Goal: Use online tool/utility: Utilize a website feature to perform a specific function

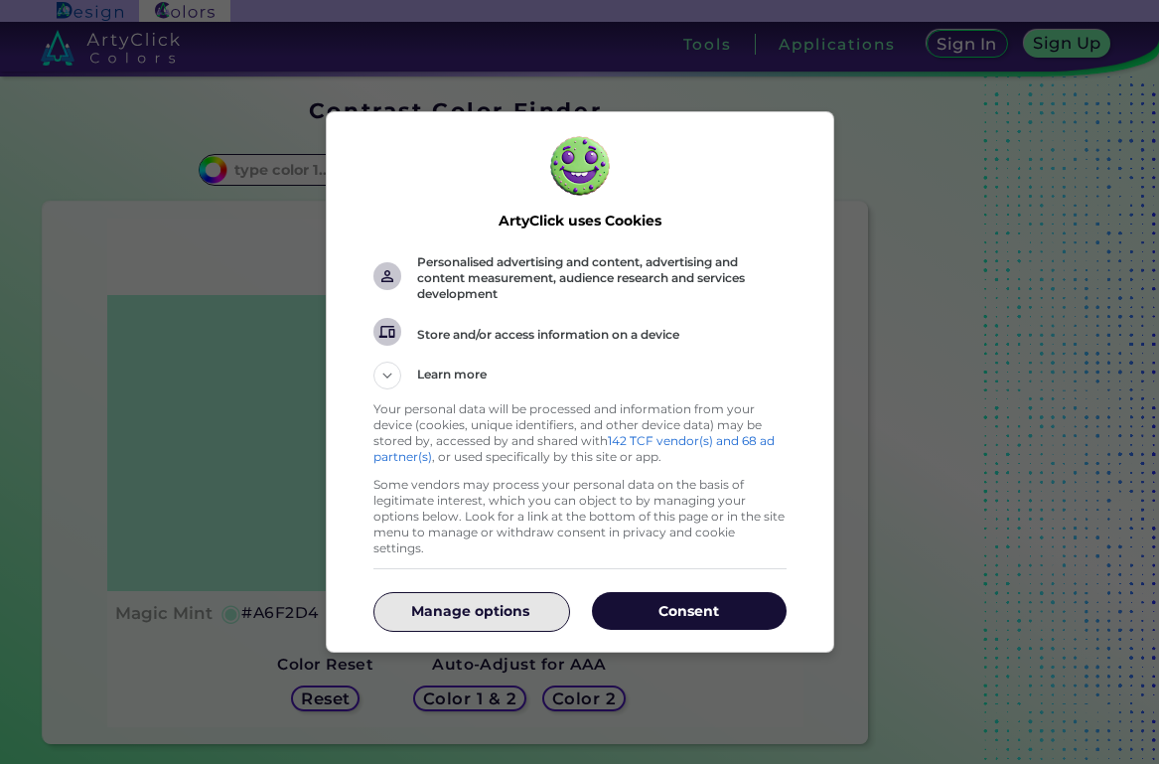
click at [486, 601] on p "Manage options" at bounding box center [471, 611] width 195 height 20
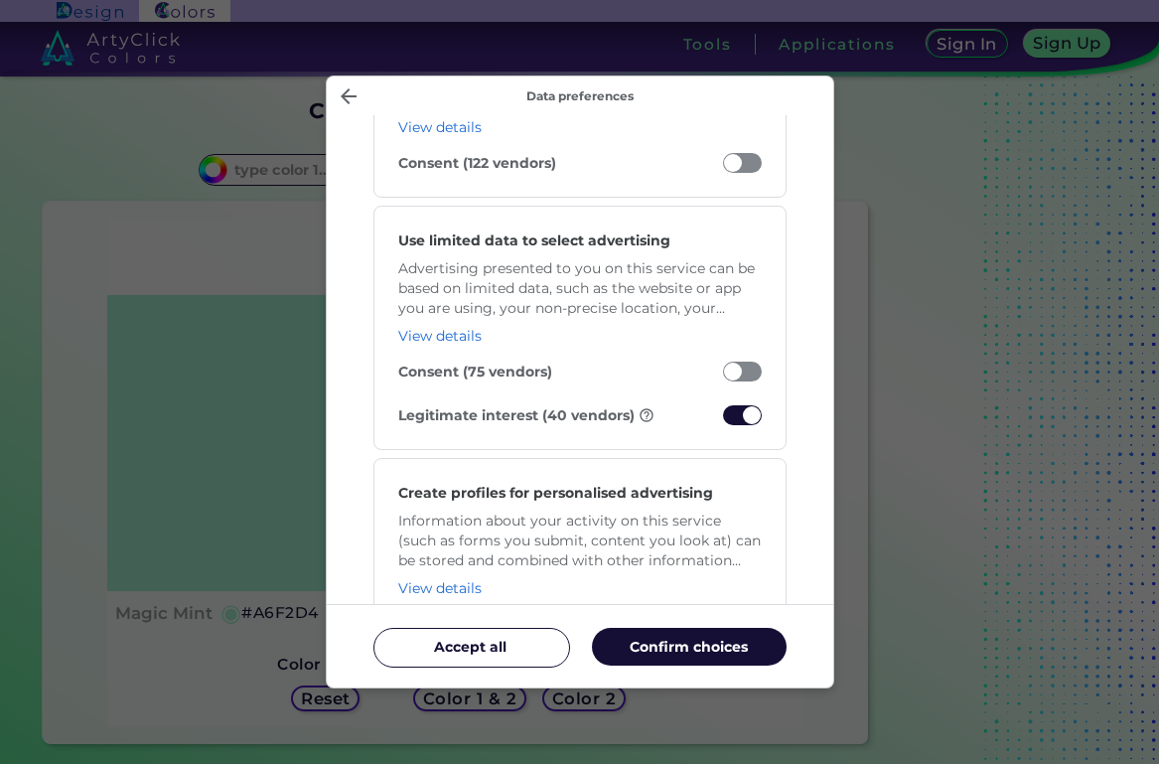
scroll to position [336, 0]
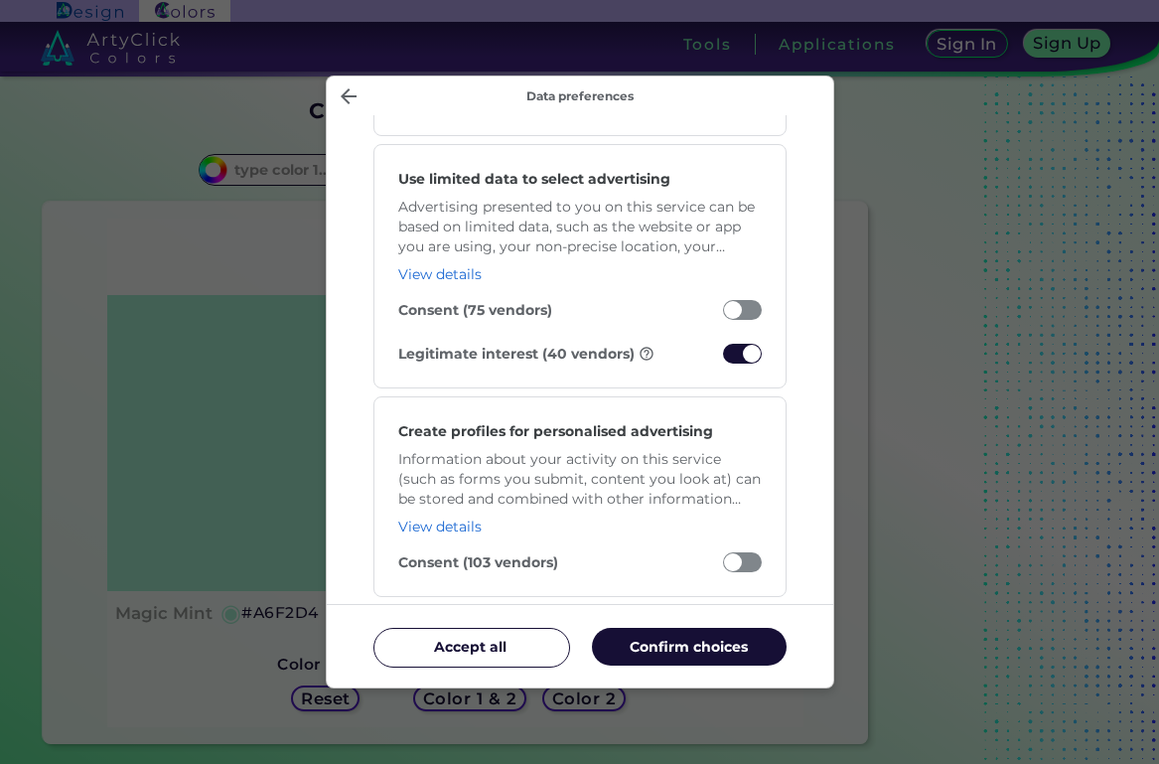
click at [735, 351] on span "Manage your data" at bounding box center [742, 354] width 39 height 20
click at [723, 359] on input "Legitimate interest (40 vendors)" at bounding box center [723, 359] width 0 height 0
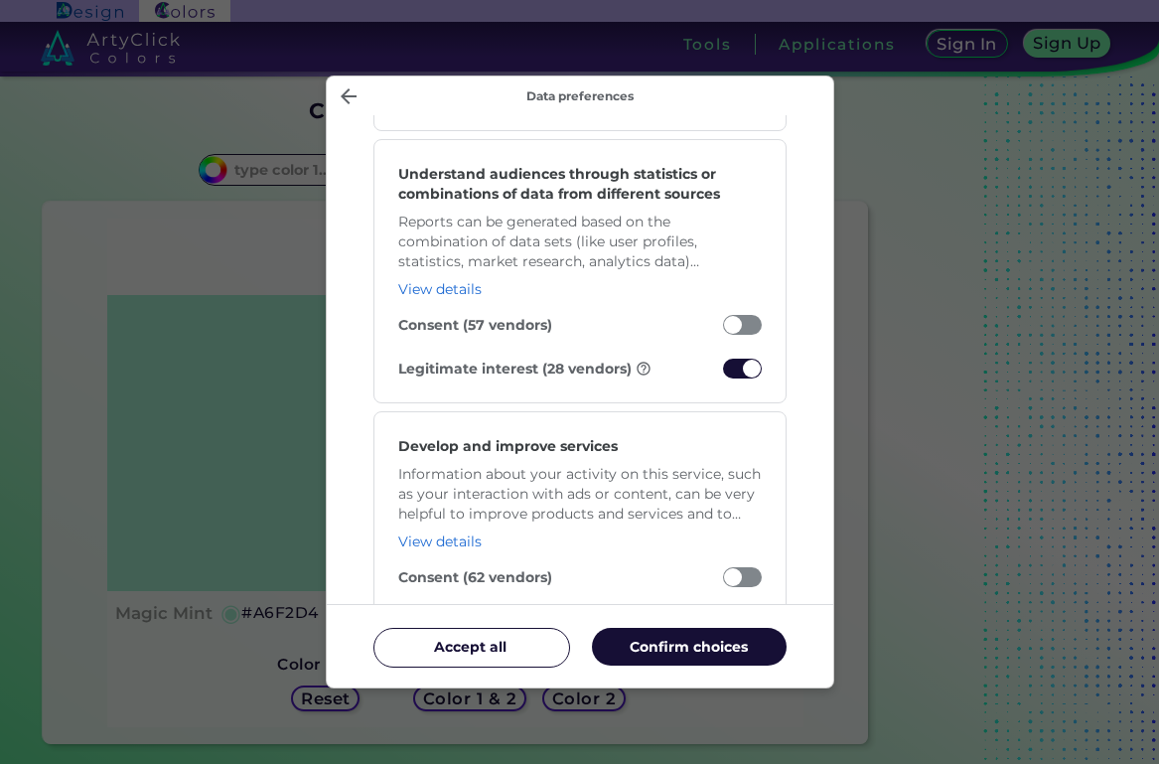
scroll to position [1969, 0]
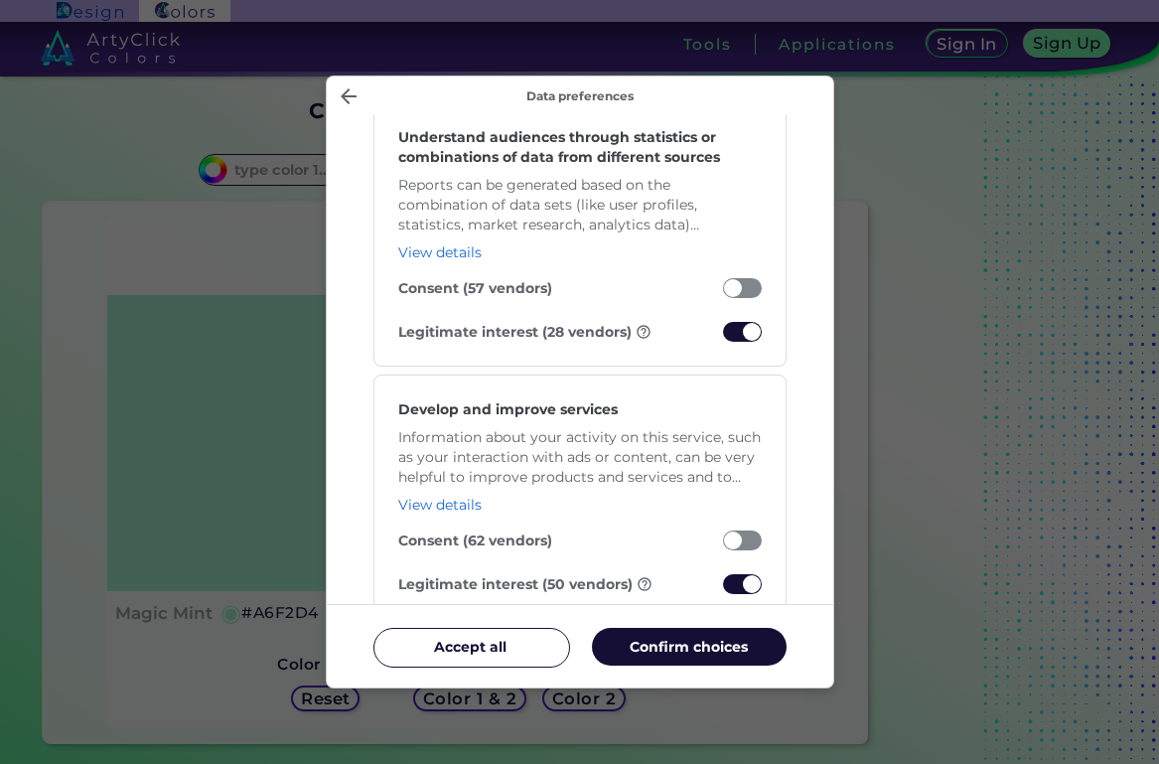
click at [743, 578] on span "Manage your data" at bounding box center [742, 584] width 39 height 20
click at [723, 589] on input "Legitimate interest (50 vendors)" at bounding box center [723, 589] width 0 height 0
click at [736, 328] on span "Manage your data" at bounding box center [742, 332] width 39 height 20
click at [723, 337] on input "Legitimate interest (28 vendors)" at bounding box center [723, 337] width 0 height 0
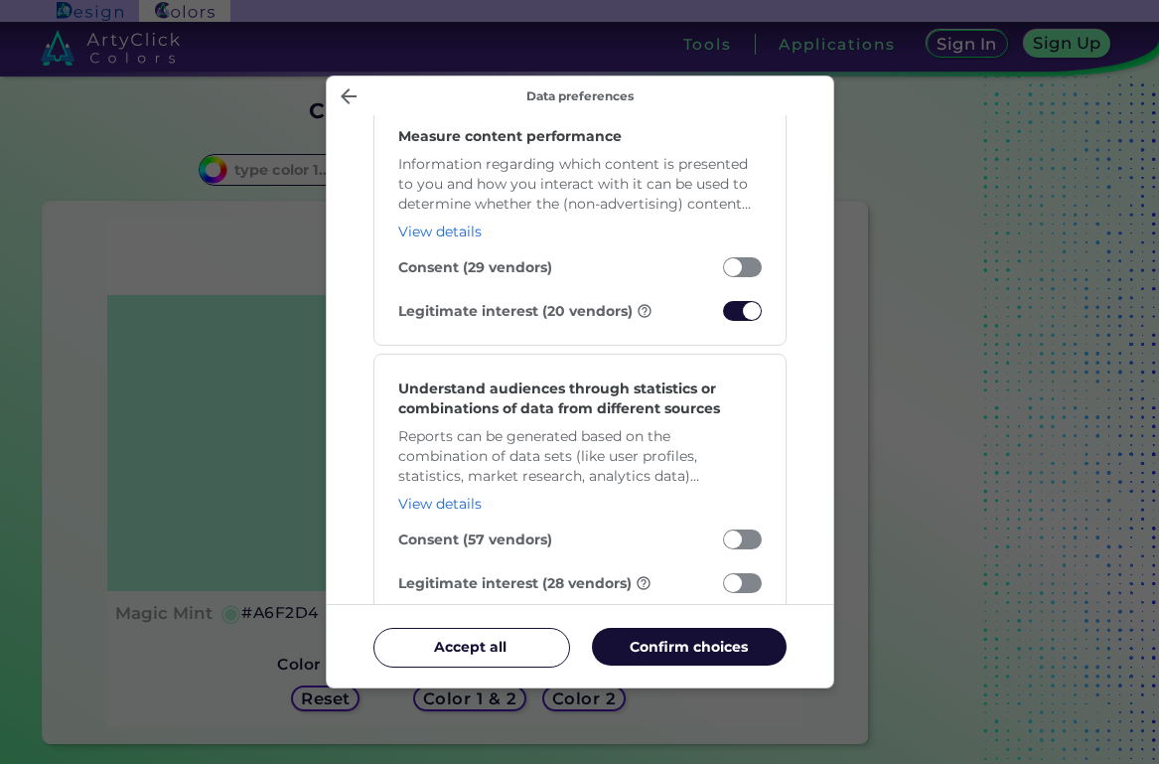
click at [739, 301] on span "Manage your data" at bounding box center [742, 311] width 39 height 20
click at [723, 316] on input "Legitimate interest (20 vendors)" at bounding box center [723, 316] width 0 height 0
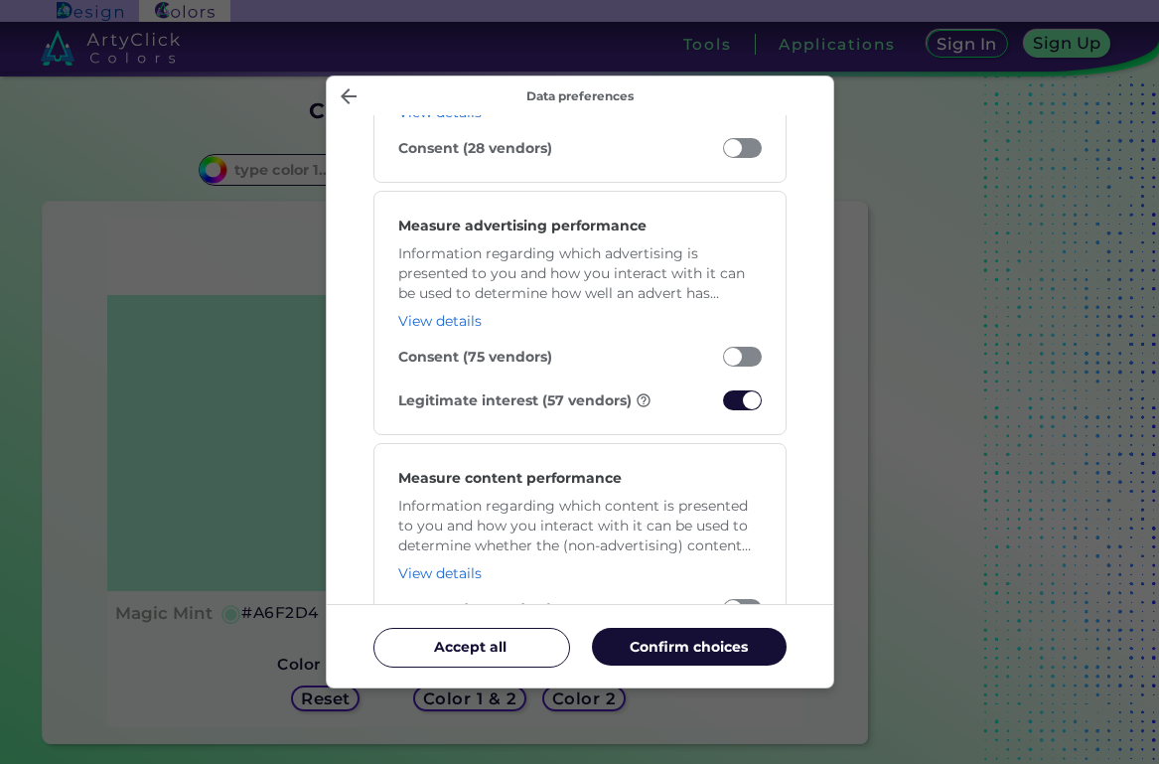
click at [749, 400] on span "Manage your data" at bounding box center [742, 400] width 39 height 20
click at [723, 405] on input "Legitimate interest (57 vendors)" at bounding box center [723, 405] width 0 height 0
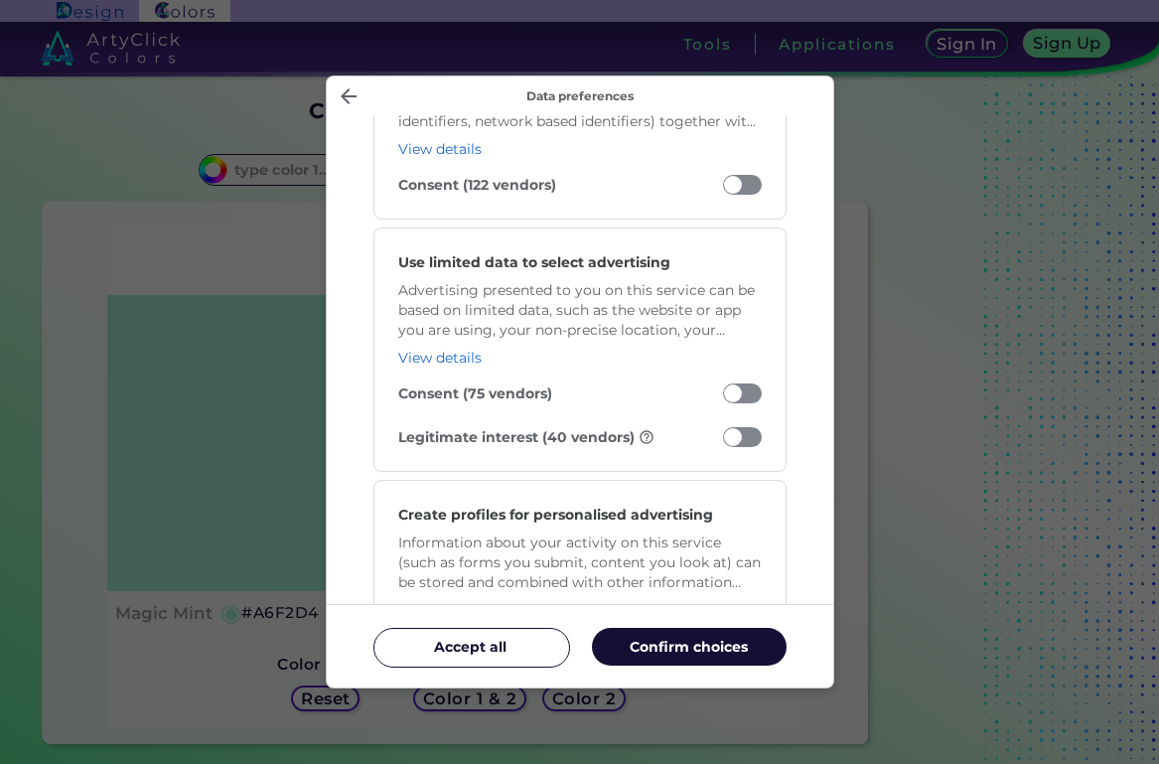
scroll to position [0, 0]
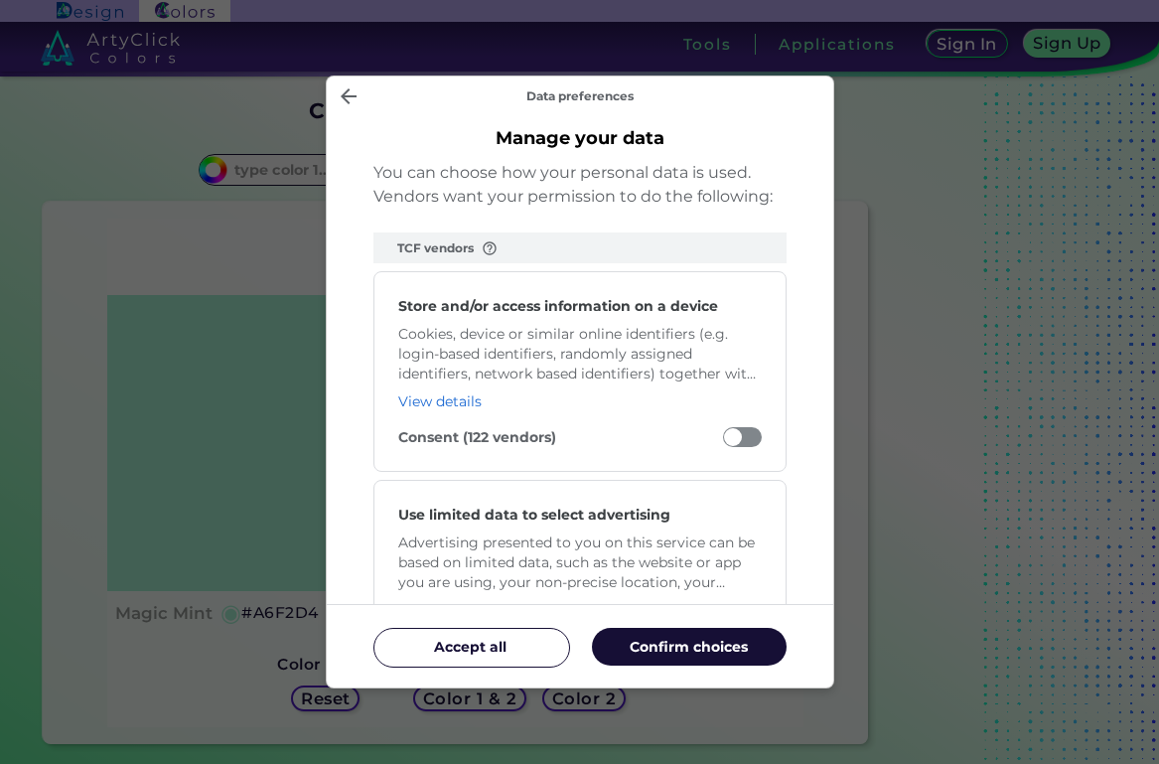
click at [756, 619] on div "Accept all Confirm choices" at bounding box center [580, 646] width 413 height 67
click at [756, 633] on button "Confirm choices" at bounding box center [689, 647] width 195 height 38
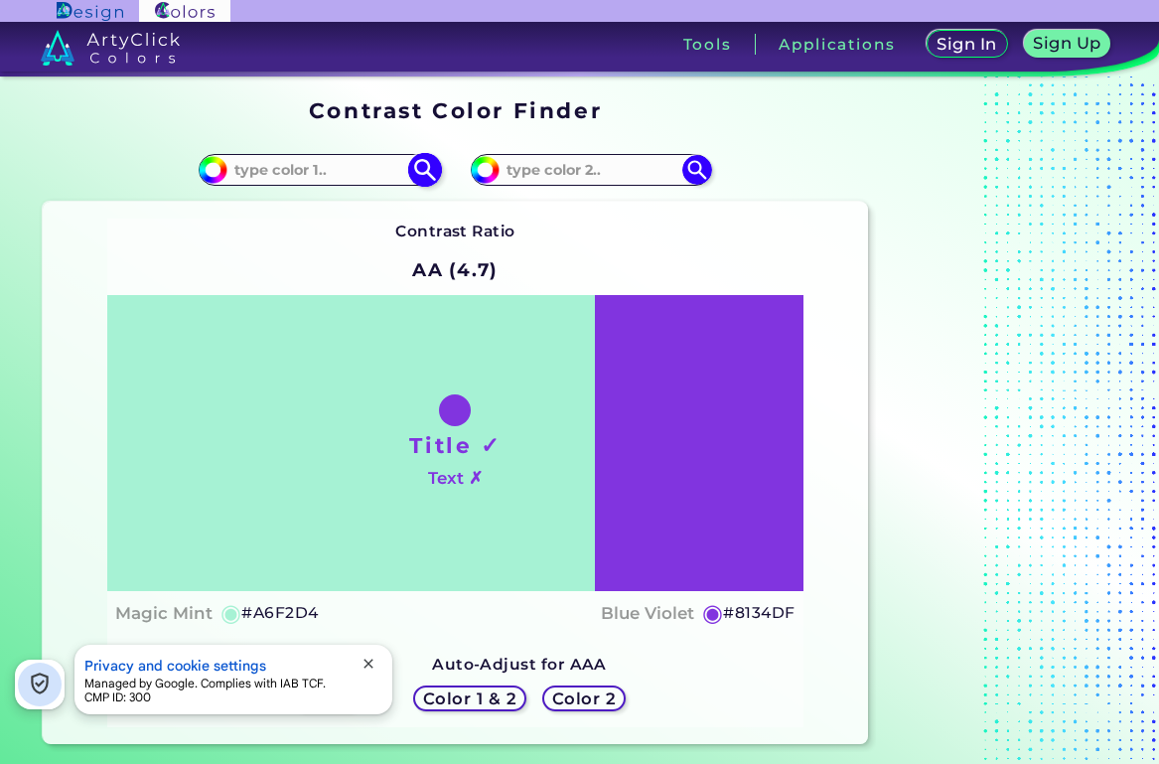
click at [326, 176] on input at bounding box center [320, 169] width 185 height 27
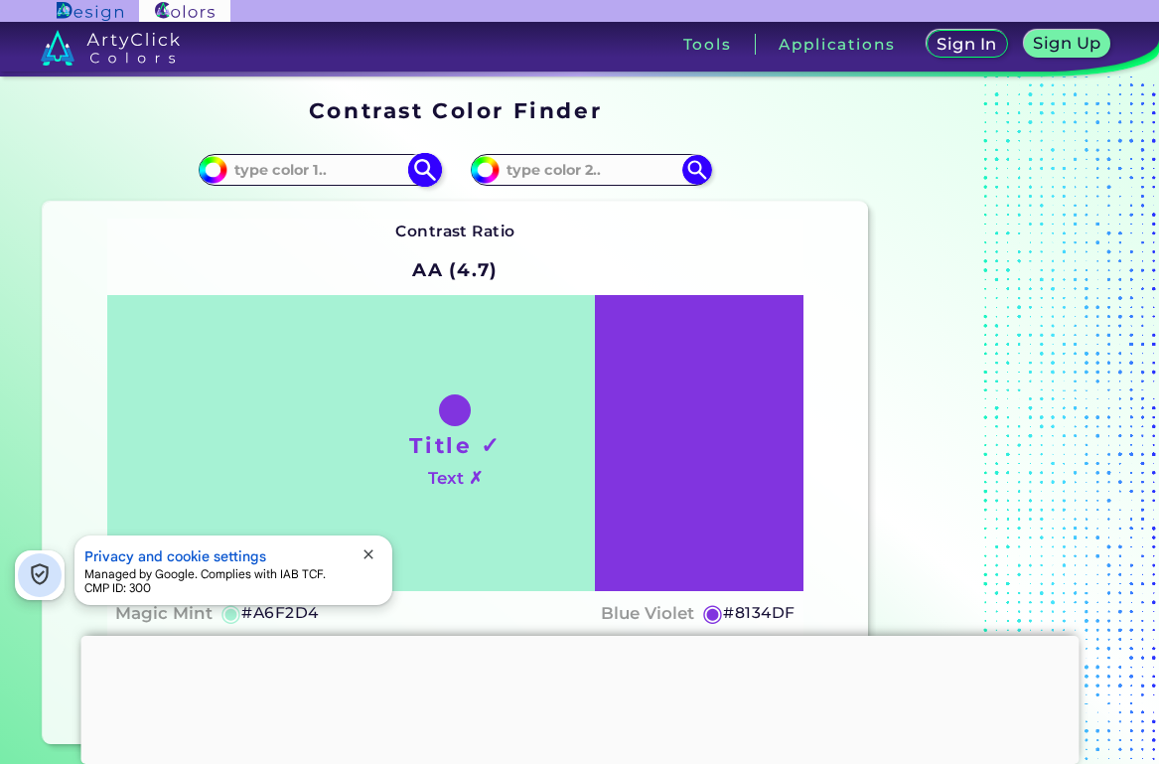
paste input "rgba(0, 0, 0, 0.4)"
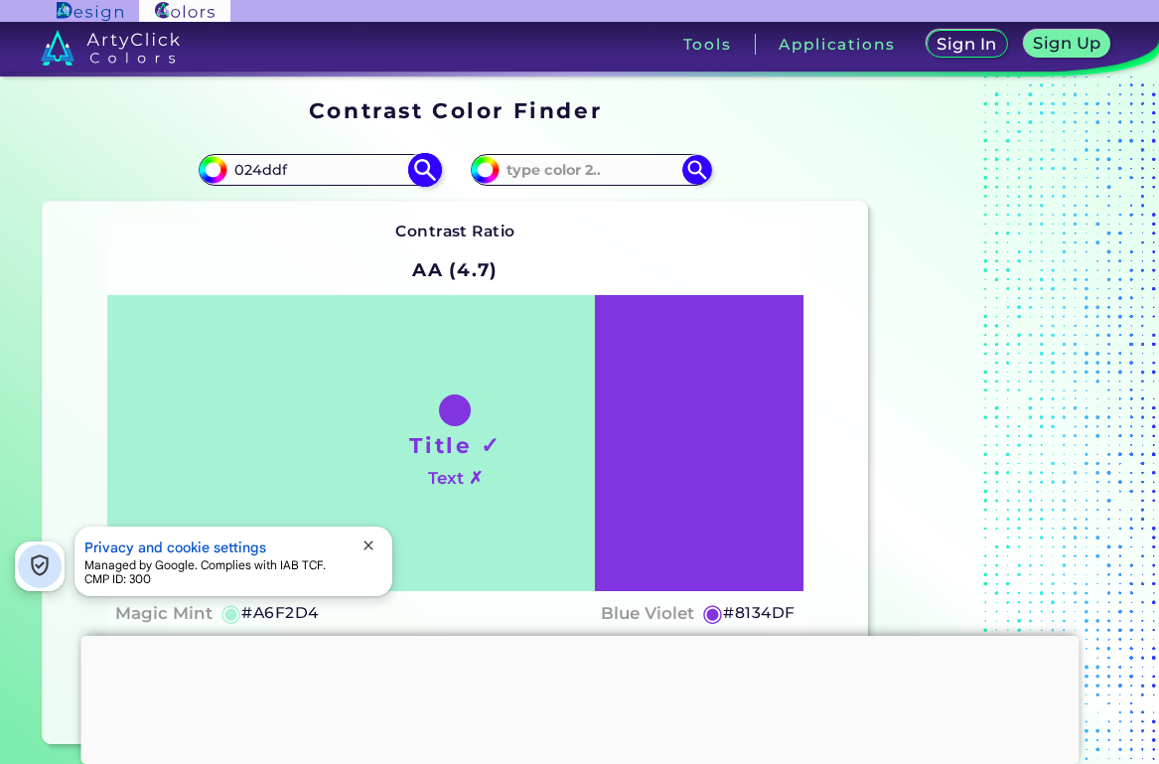
type input "024ddf"
type input "#024ddf"
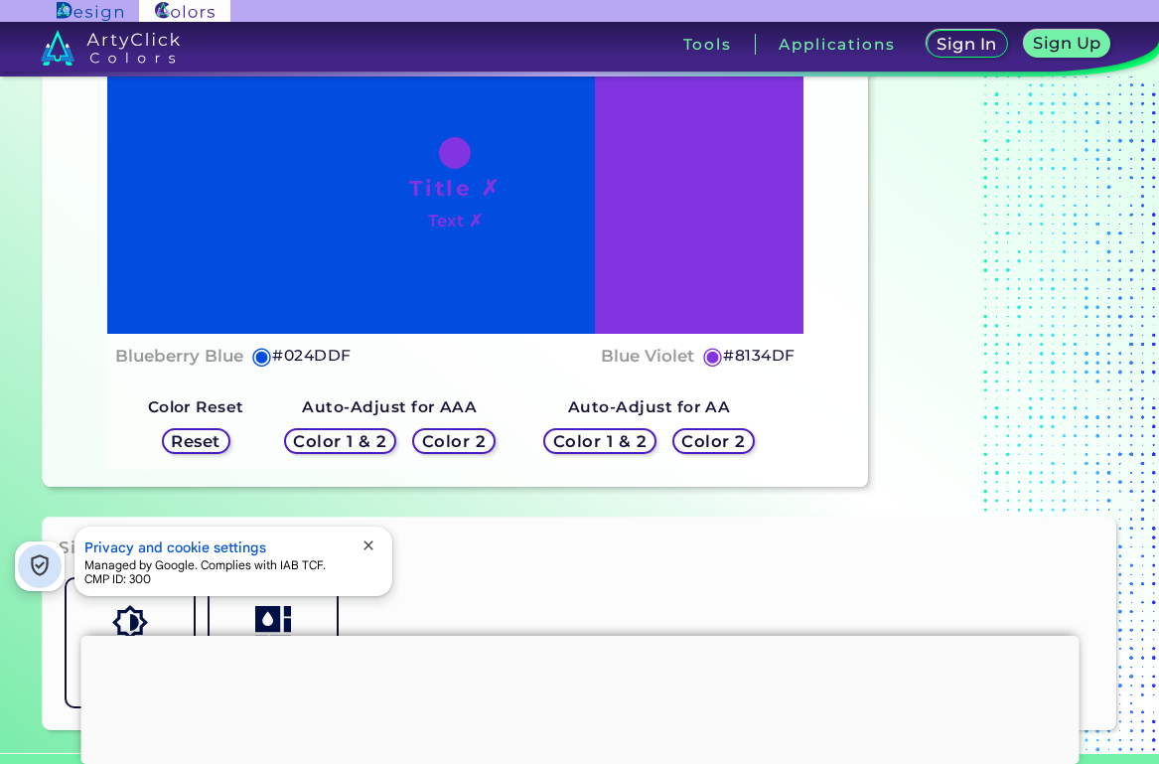
scroll to position [368, 0]
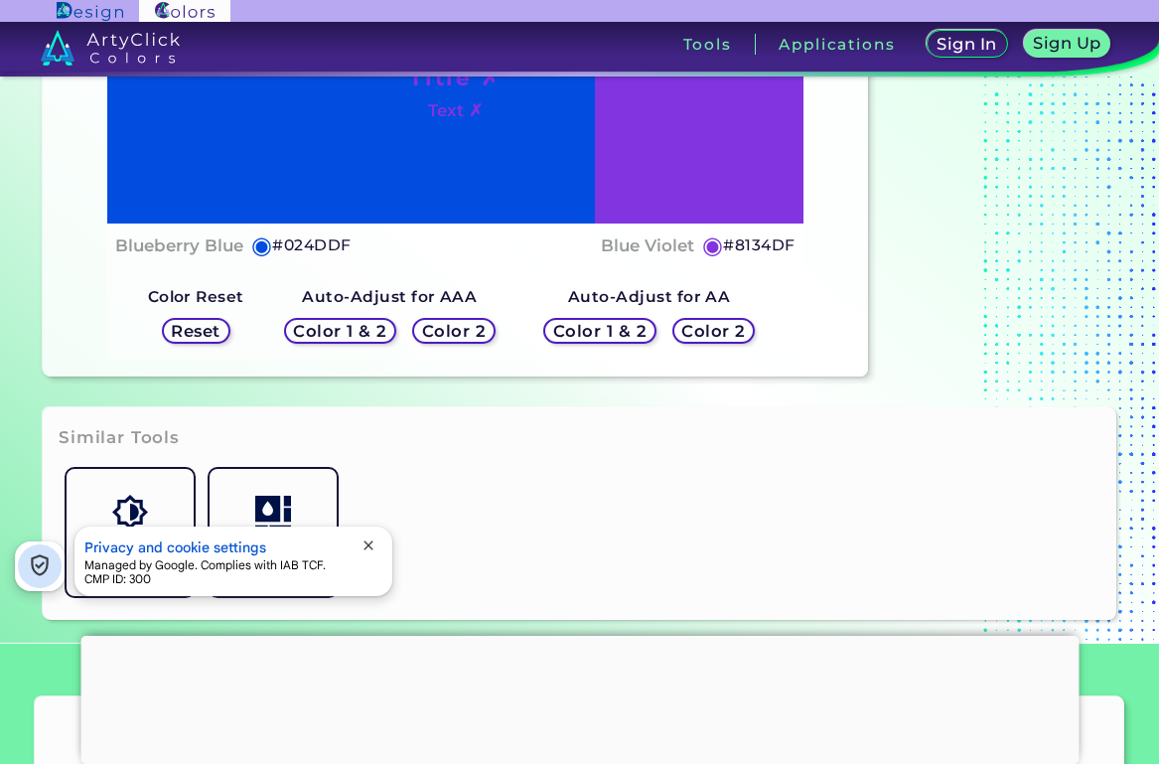
click at [446, 331] on h5 "Color 2" at bounding box center [454, 331] width 58 height 15
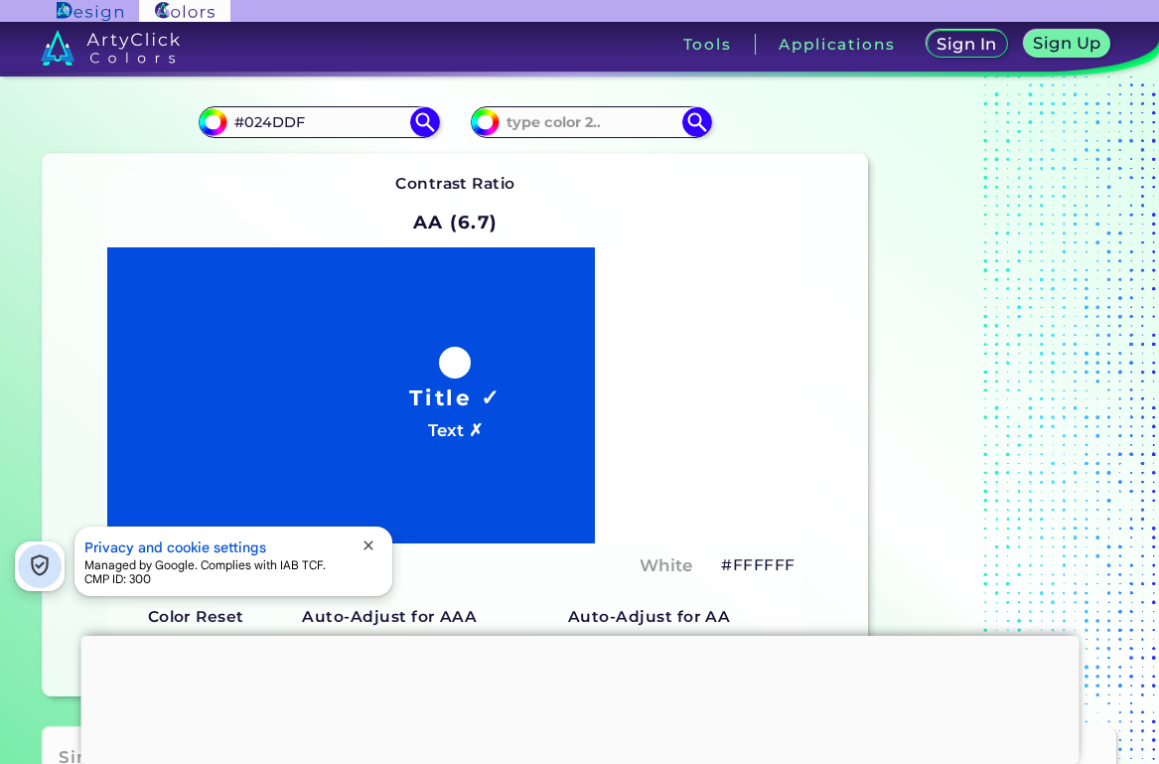
scroll to position [17, 0]
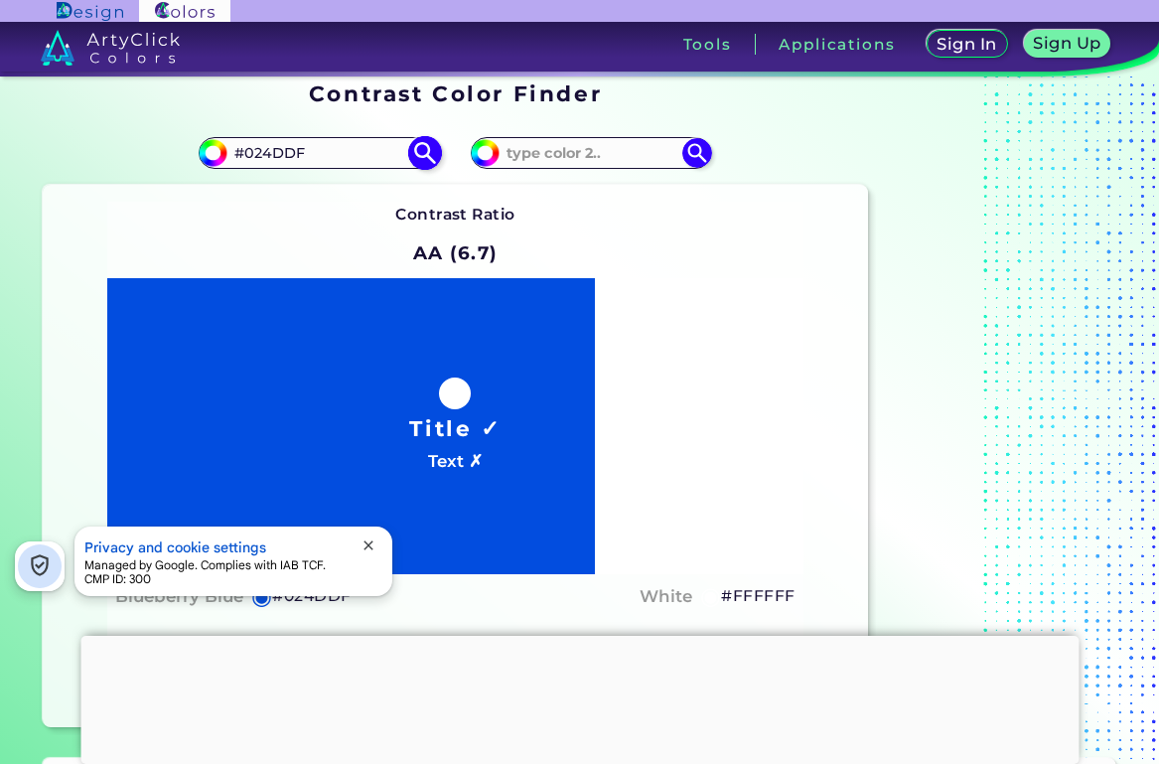
click at [300, 155] on input "#024DDF" at bounding box center [320, 152] width 185 height 27
click at [267, 159] on input "#024DDF" at bounding box center [320, 152] width 185 height 27
paste input "EBEBEB"
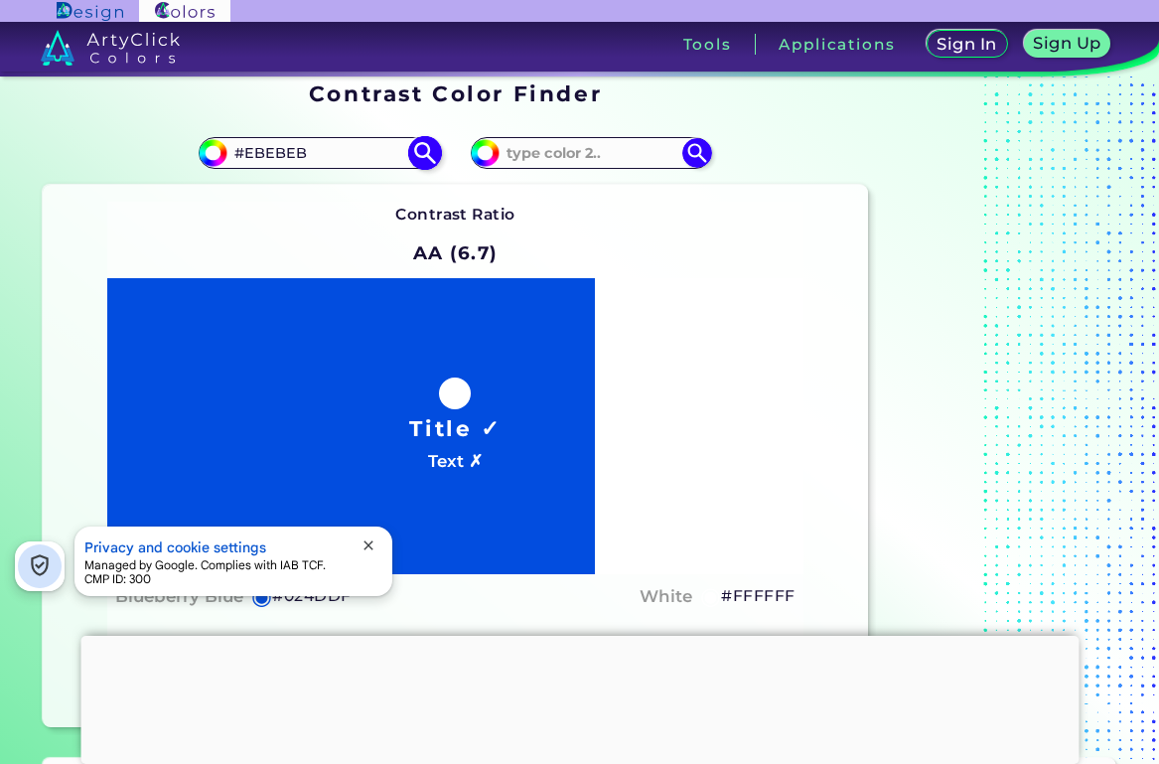
type input "#EBEBEB"
type input "#ebebeb"
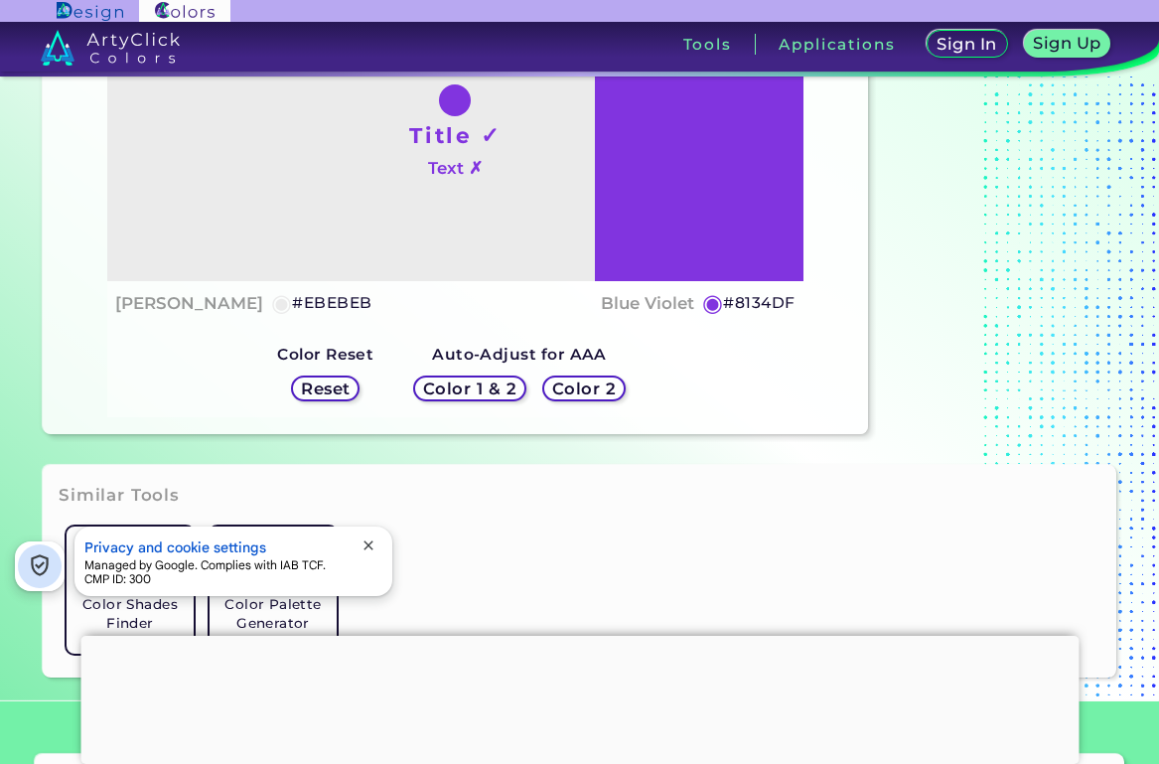
scroll to position [320, 0]
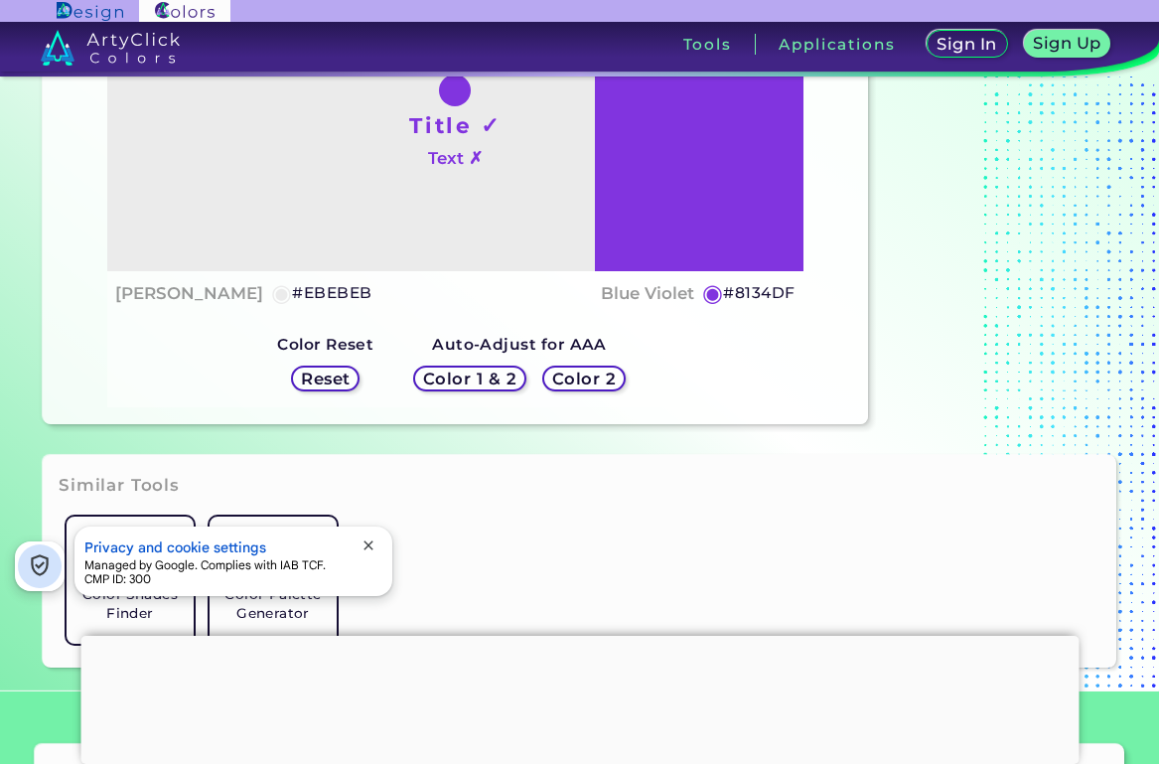
click at [549, 374] on div "Color 2" at bounding box center [584, 379] width 76 height 24
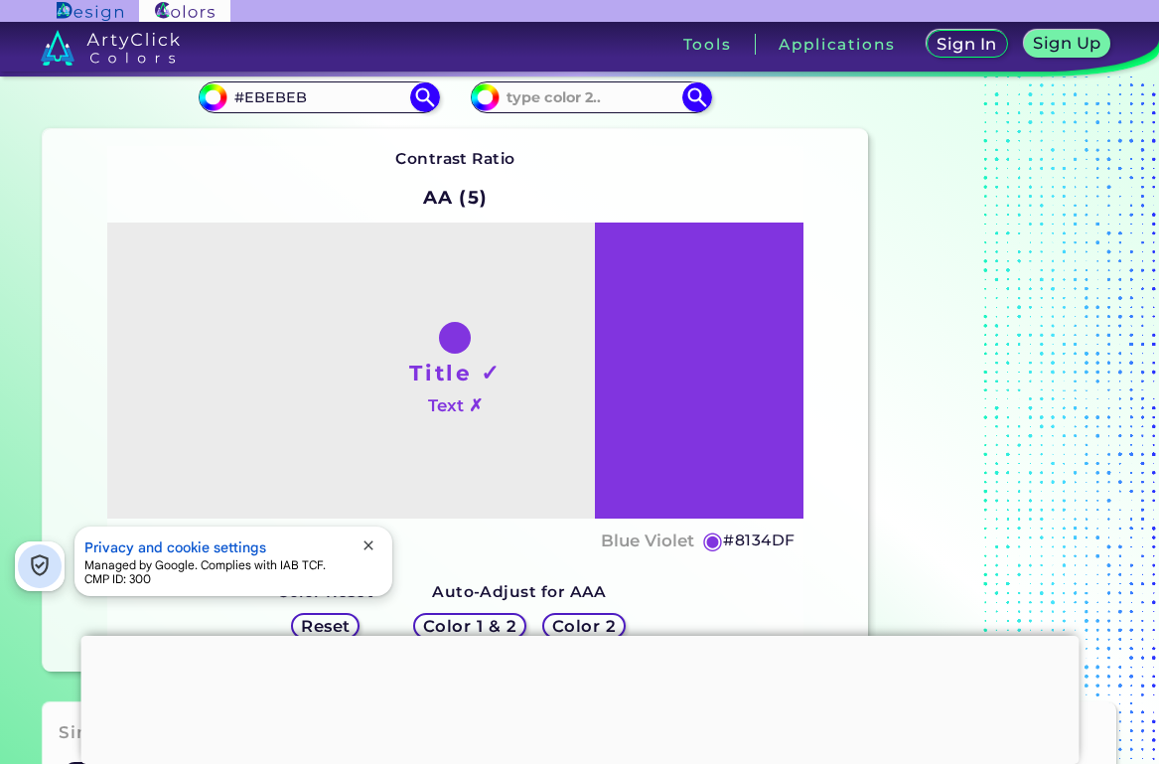
scroll to position [80, 0]
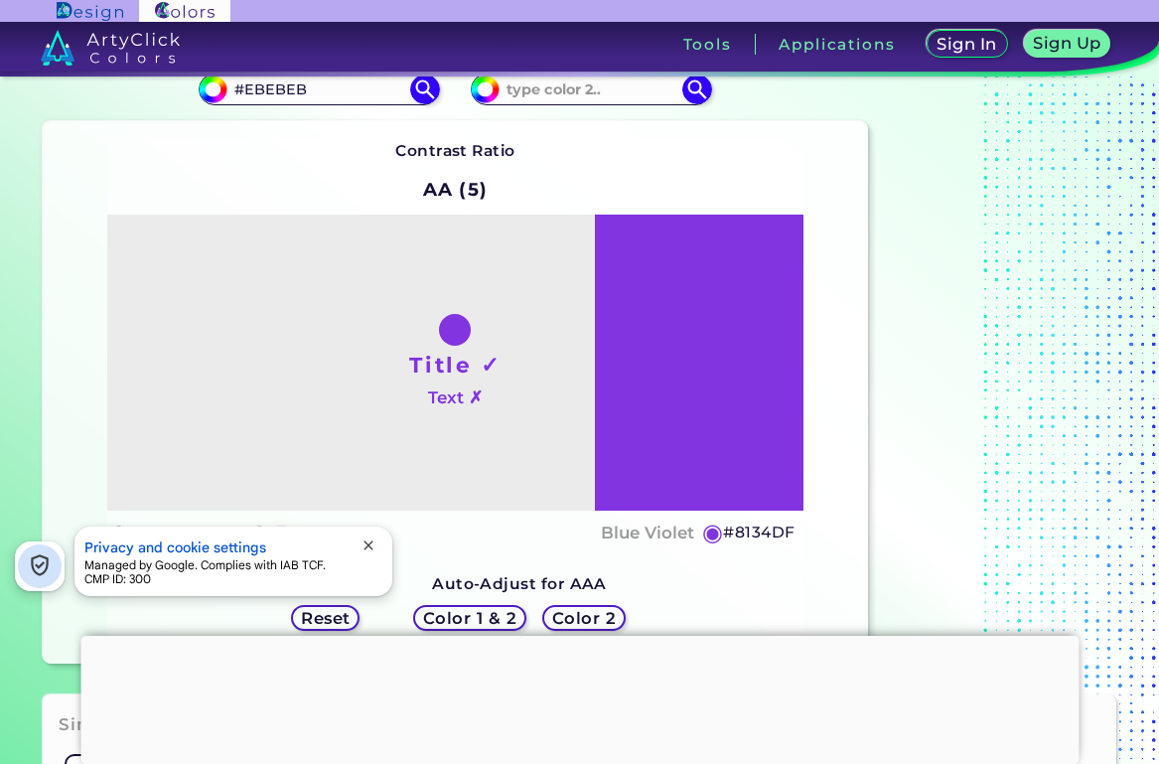
click at [712, 534] on h5 "◉" at bounding box center [713, 533] width 22 height 24
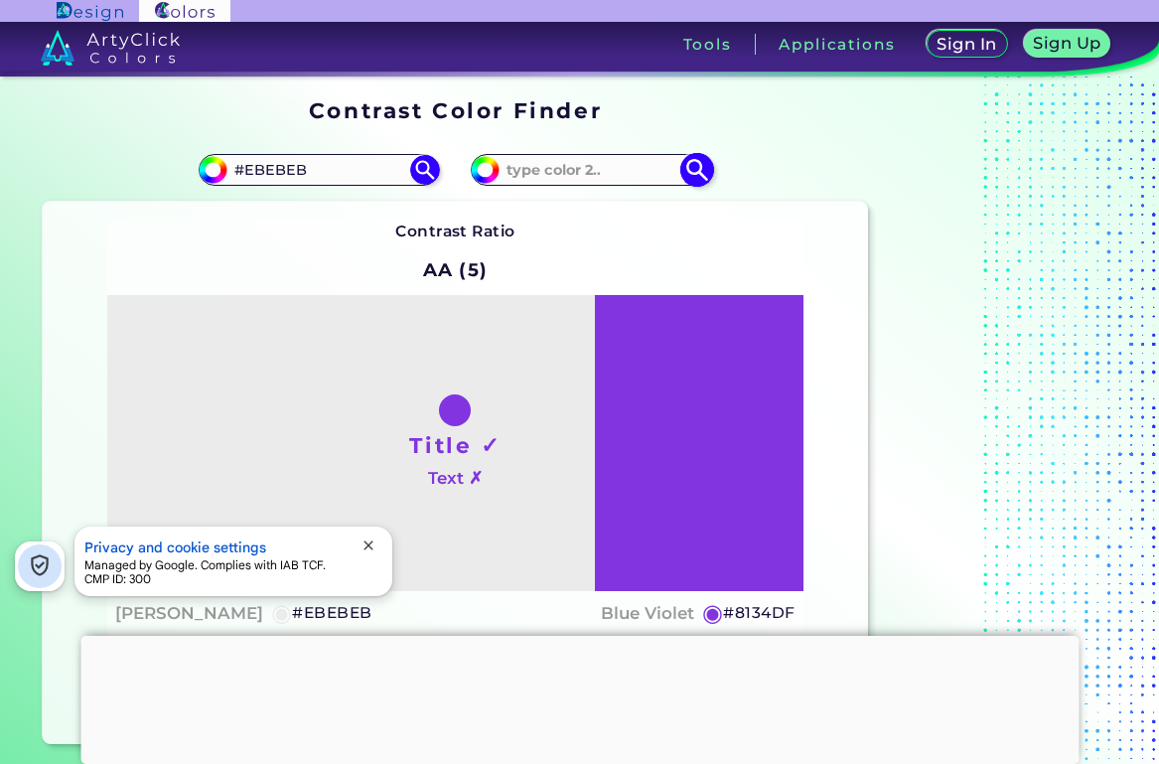
click at [480, 170] on input "#8134df" at bounding box center [482, 167] width 25 height 25
type input "#663c9a"
type input "#663C9A"
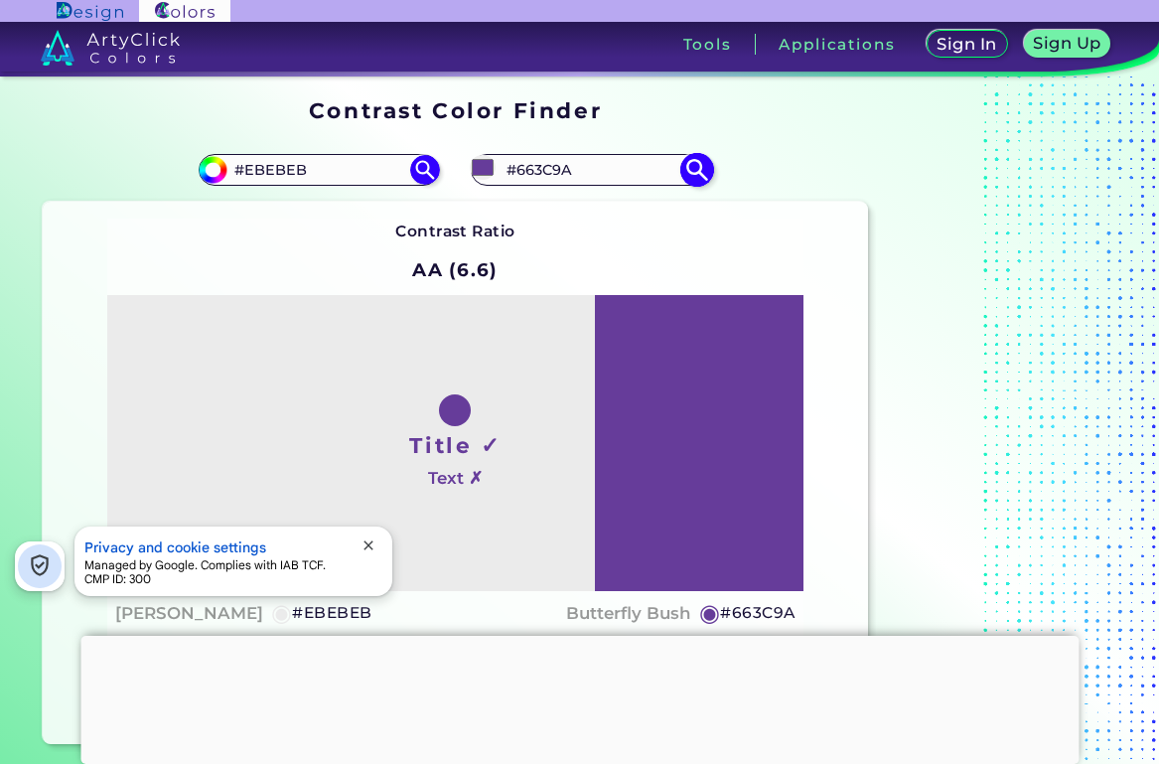
type input "#9a74c8"
type input "#9A74C8"
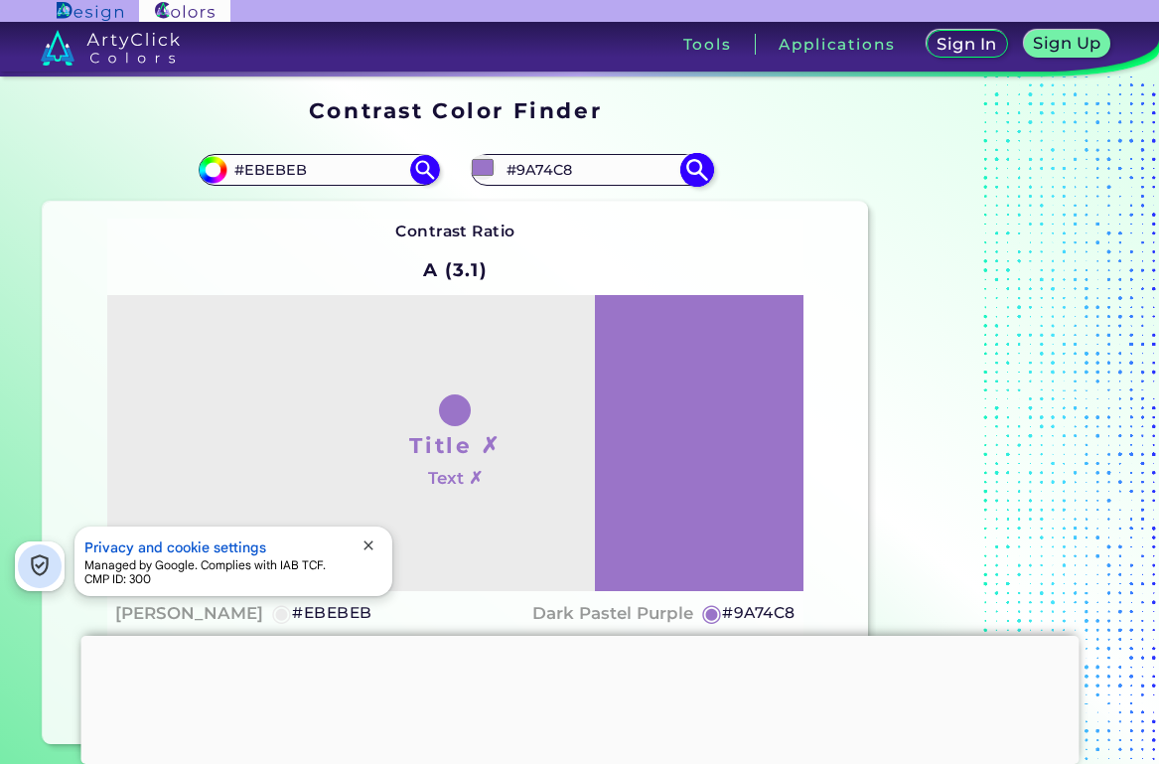
type input "#a285c7"
type input "#A285C7"
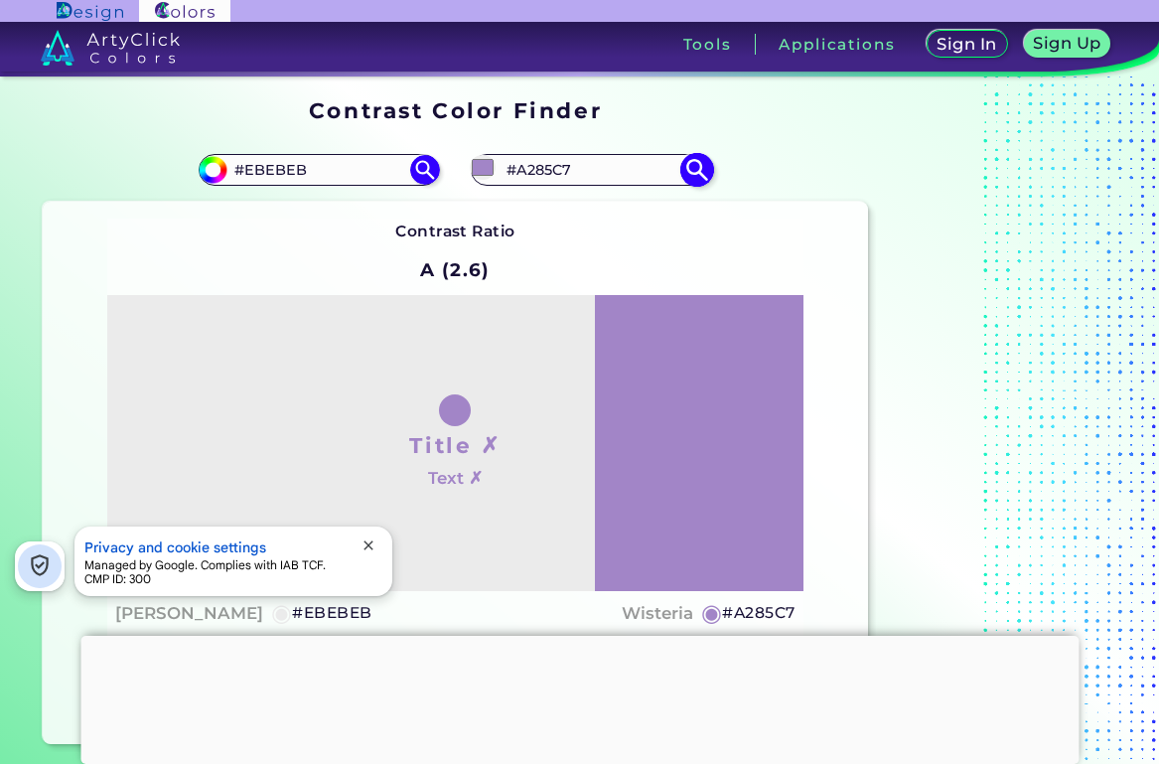
type input "#88769e"
type input "#88769E"
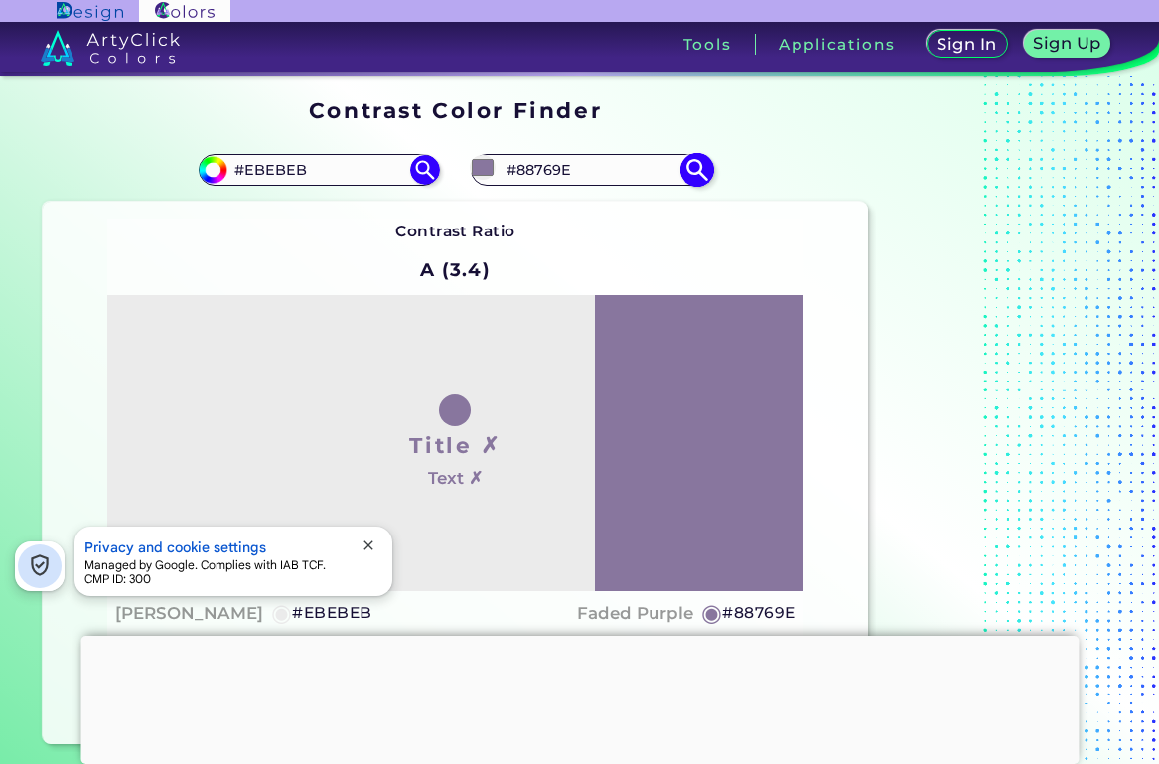
type input "#b8a4d0"
type input "#B8A4D0"
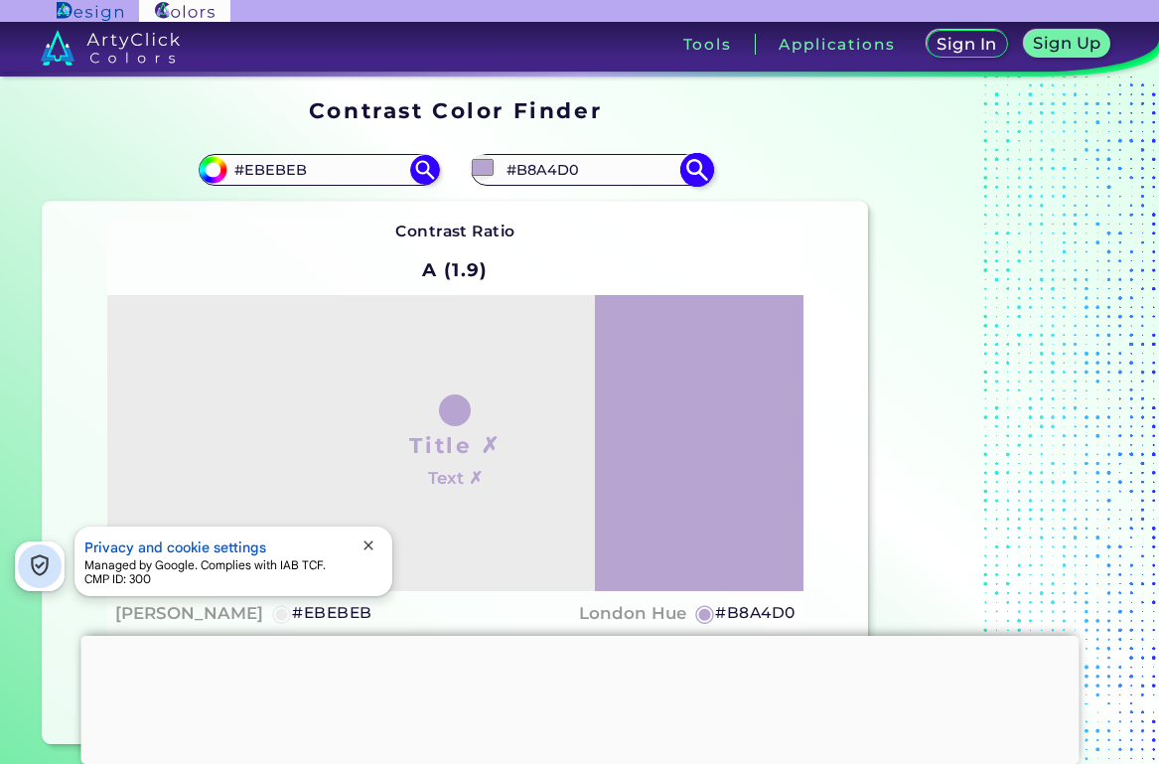
type input "#b8a5cf"
type input "#B8A5CF"
type input "#bba8d1"
type input "#BBA8D1"
type input "#bdacd2"
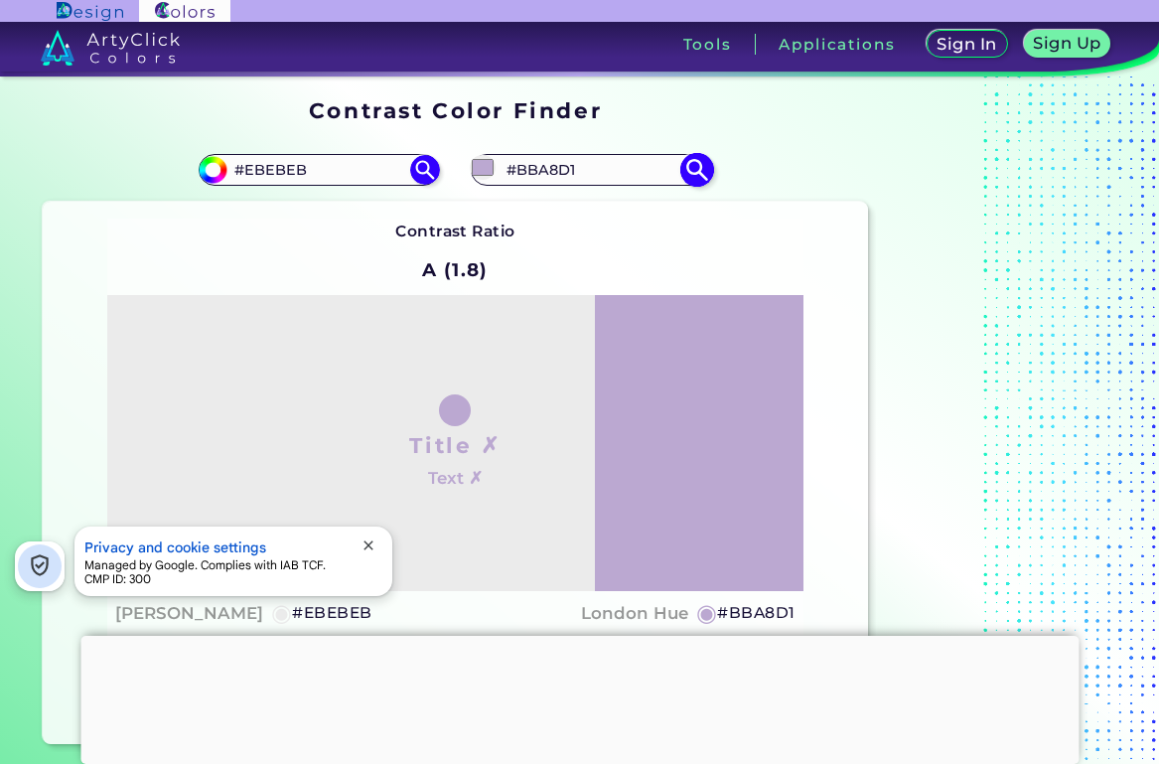
type input "#BDACD2"
type input "#c0afd4"
type input "#C0AFD4"
type input "#c5b6d8"
type input "#C5B6D8"
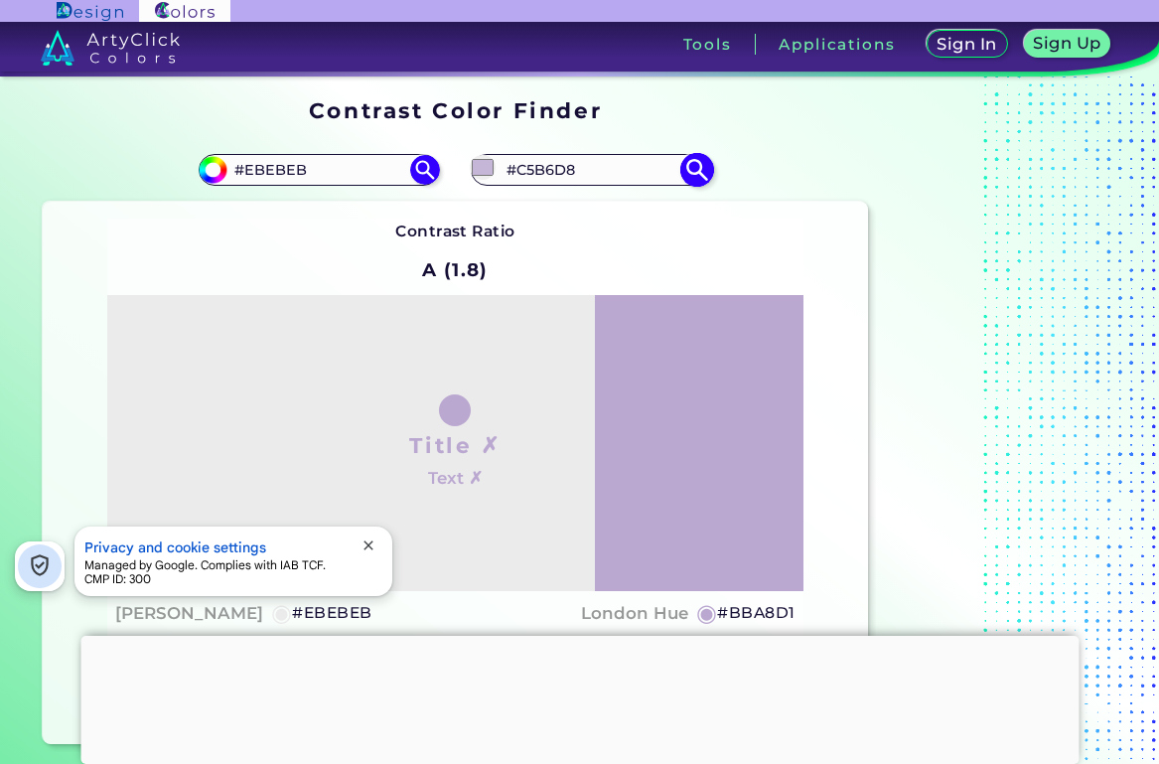
type input "#c5b7d7"
type input "#C5B7D7"
type input "#c8bad8"
type input "#C8BAD8"
type input "#cbbddb"
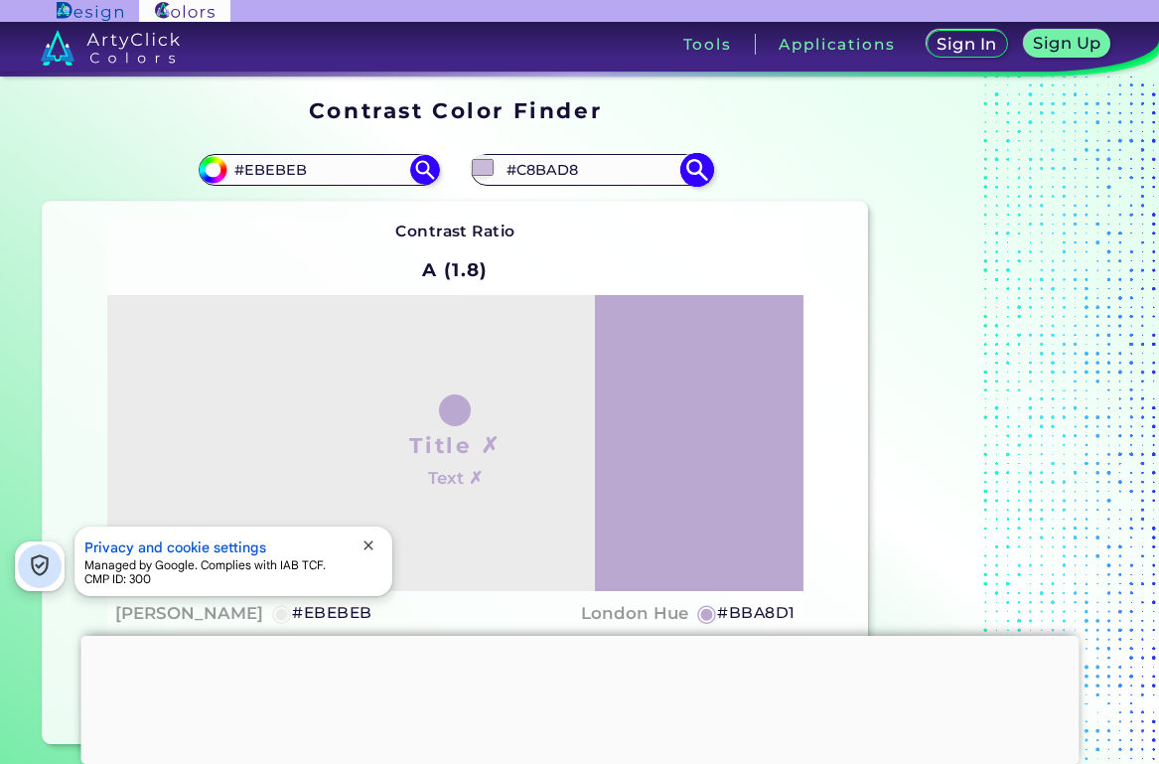
type input "#CBBDDB"
type input "#d0c4de"
type input "#D0C4DE"
type input "#d2c8df"
type input "#D2C8DF"
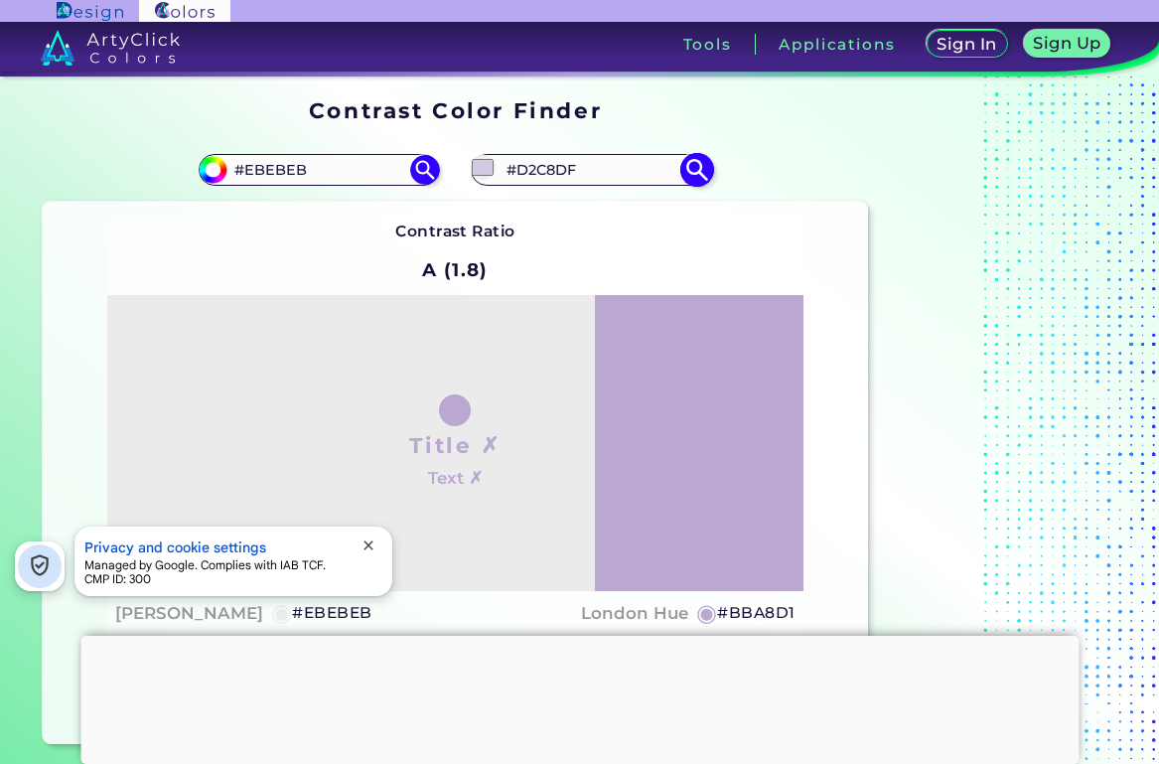
type input "#d5cce1"
type input "#D5CCE1"
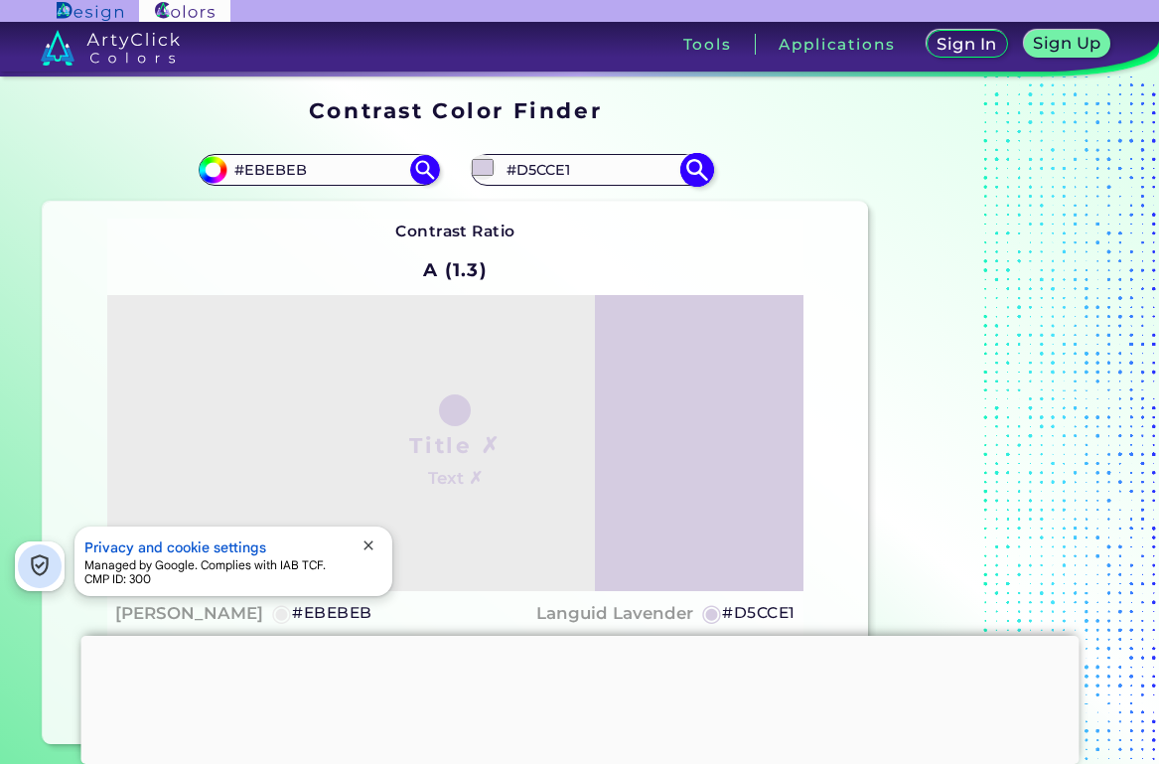
type input "#d8cfe2"
type input "#D8CFE2"
type input "#dad2e5"
type input "#DAD2E5"
type input "#dad2e4"
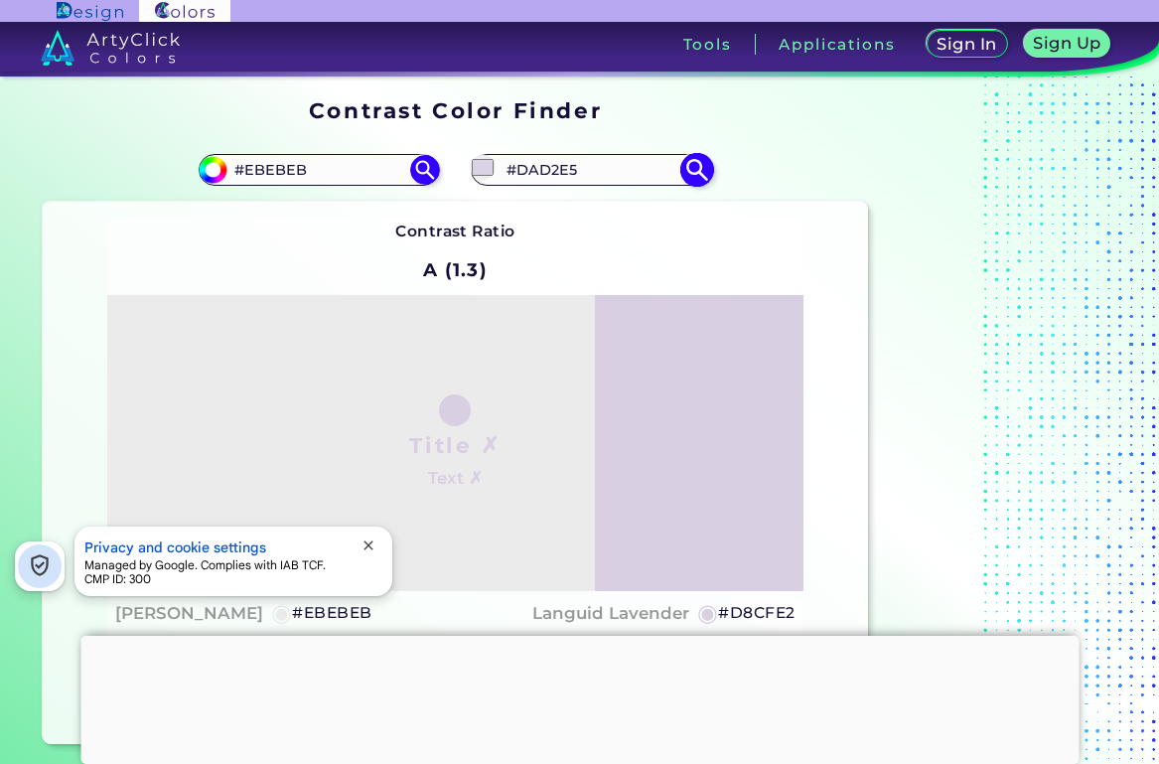
type input "#DAD2E4"
type input "#ddd6e6"
type input "#DDD6E6"
type input "#ddd6e5"
type input "#DDD6E5"
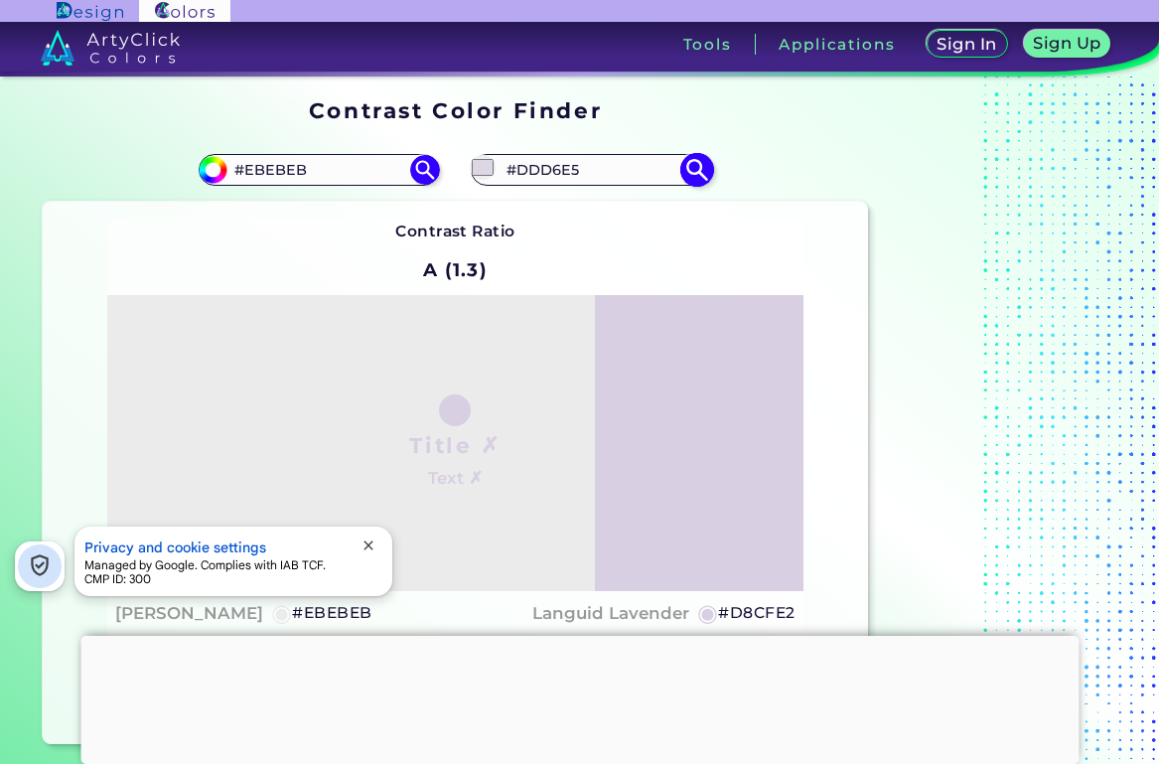
type input "#e2dcea"
type input "#E2DCEA"
type input "#e2dee8"
type input "#E2DEE8"
type input "#e5e0eb"
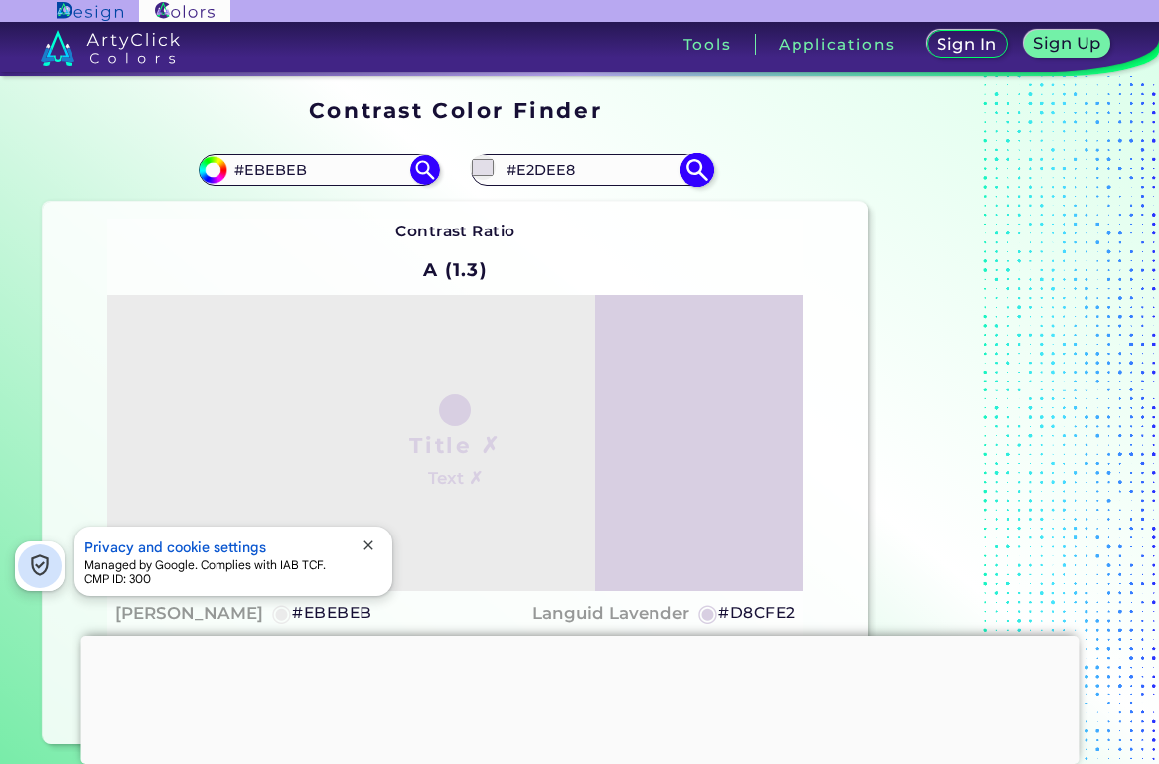
type input "#E5E0EB"
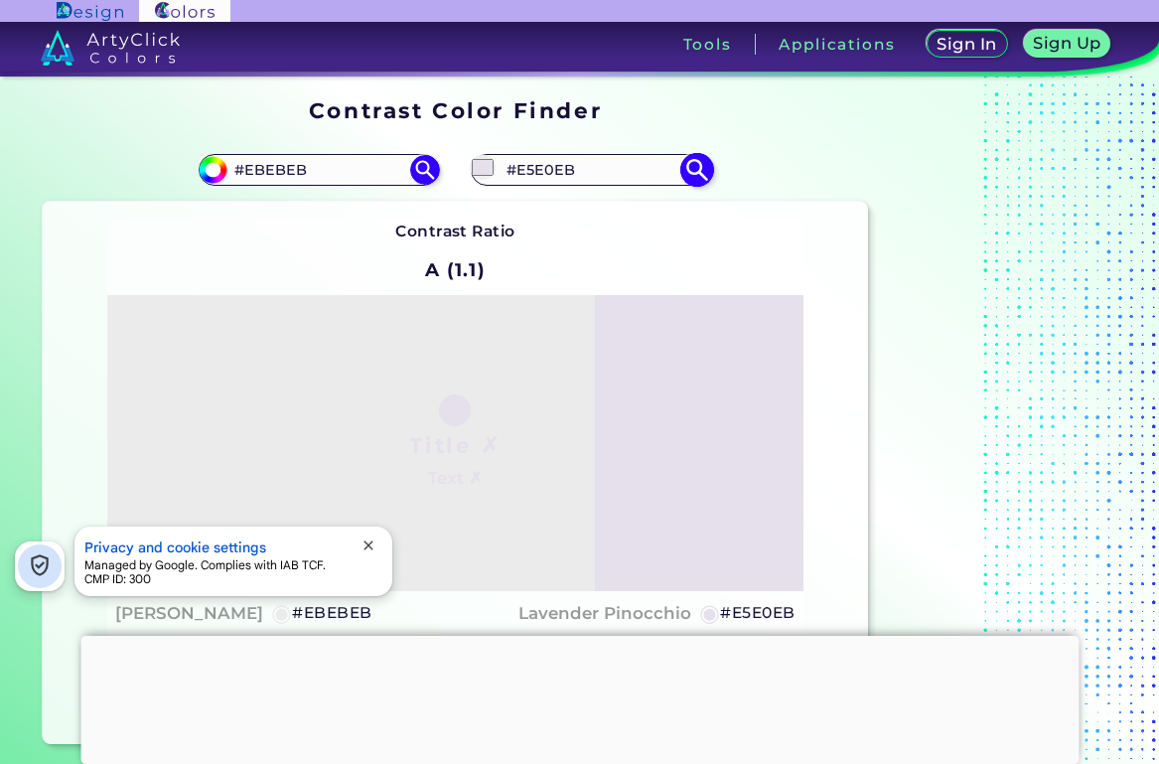
type input "#e5e1ea"
type input "#E5E1EA"
type input "#e8e4ec"
type input "#E8E4EC"
type input "#e8e4ec"
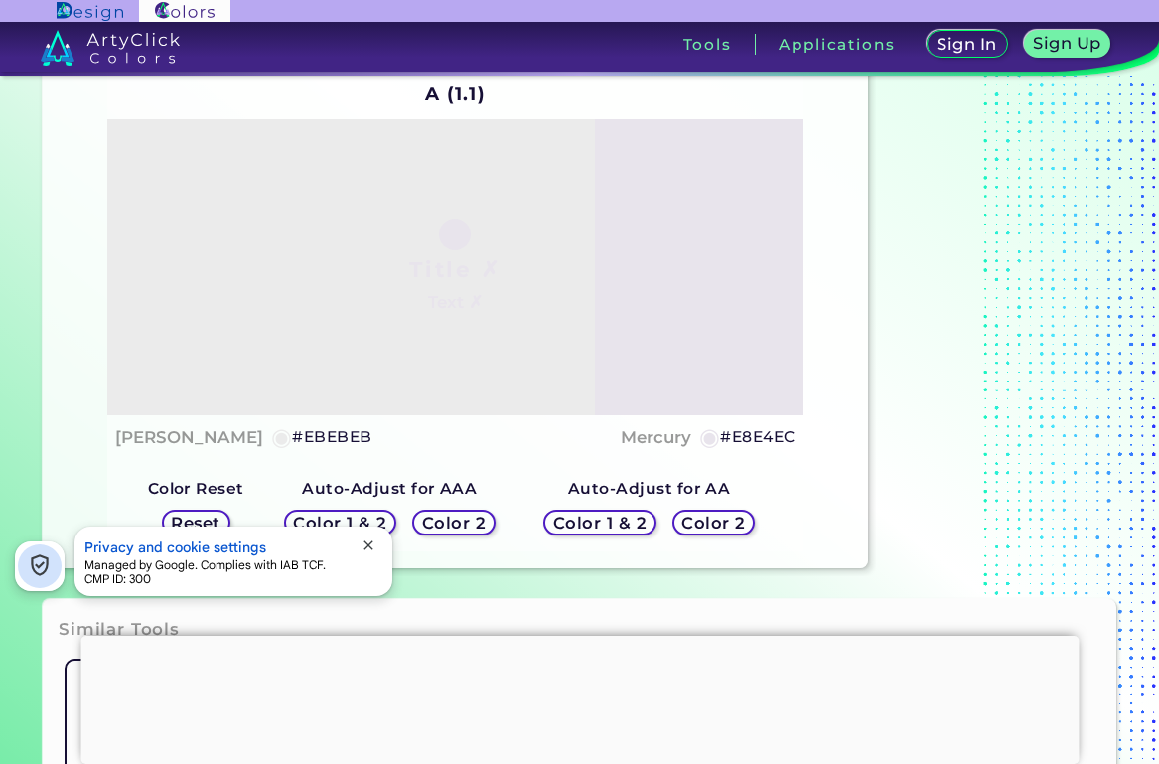
scroll to position [185, 0]
